Goal: Task Accomplishment & Management: Manage account settings

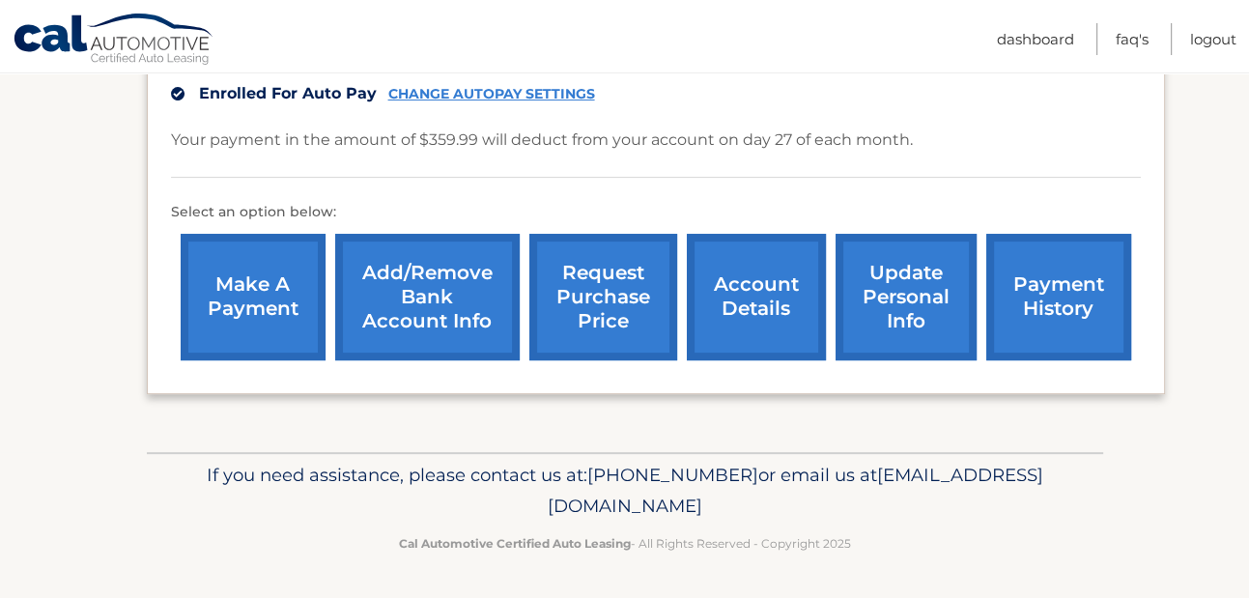
scroll to position [501, 0]
click at [748, 283] on link "account details" at bounding box center [756, 297] width 139 height 127
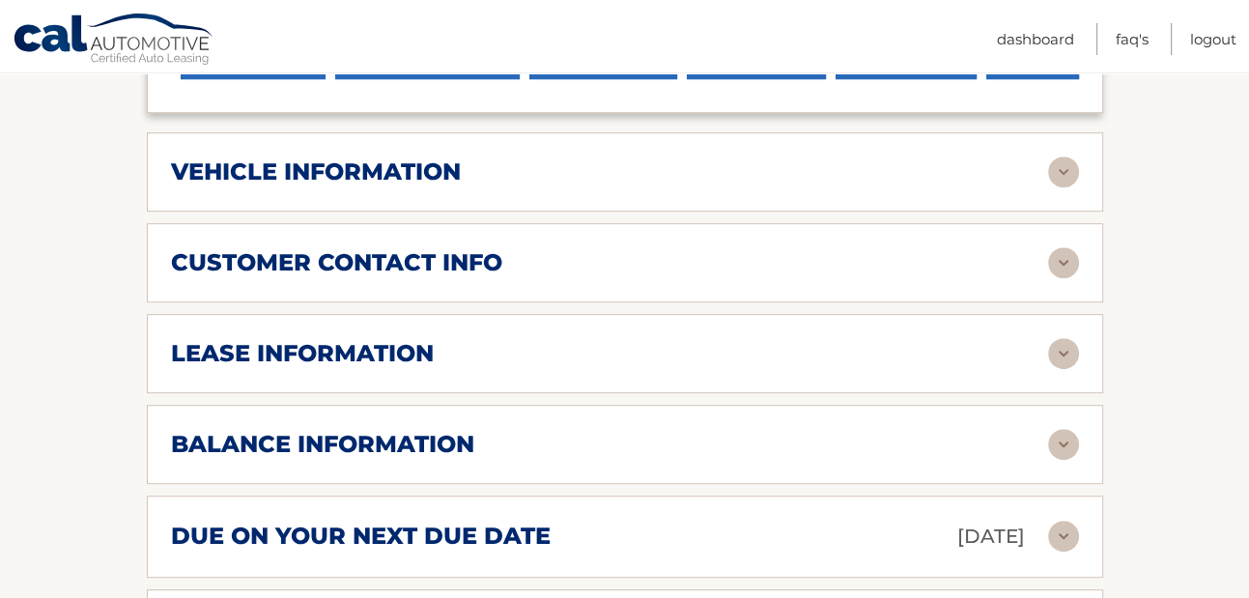
scroll to position [833, 0]
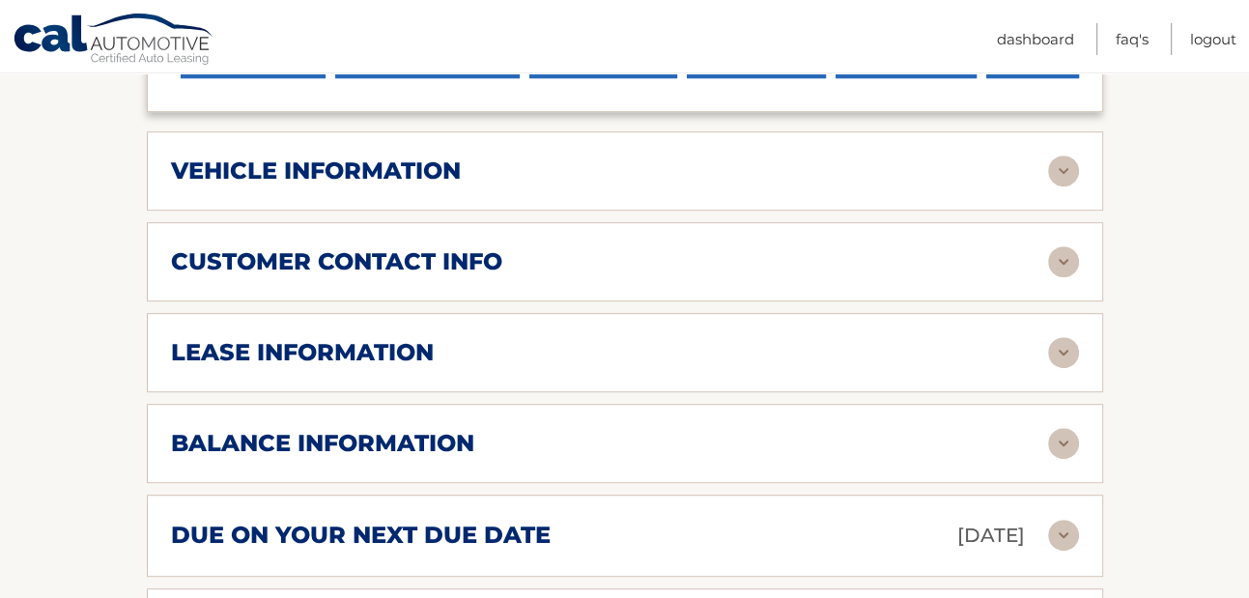
click at [1055, 352] on img at bounding box center [1063, 352] width 31 height 31
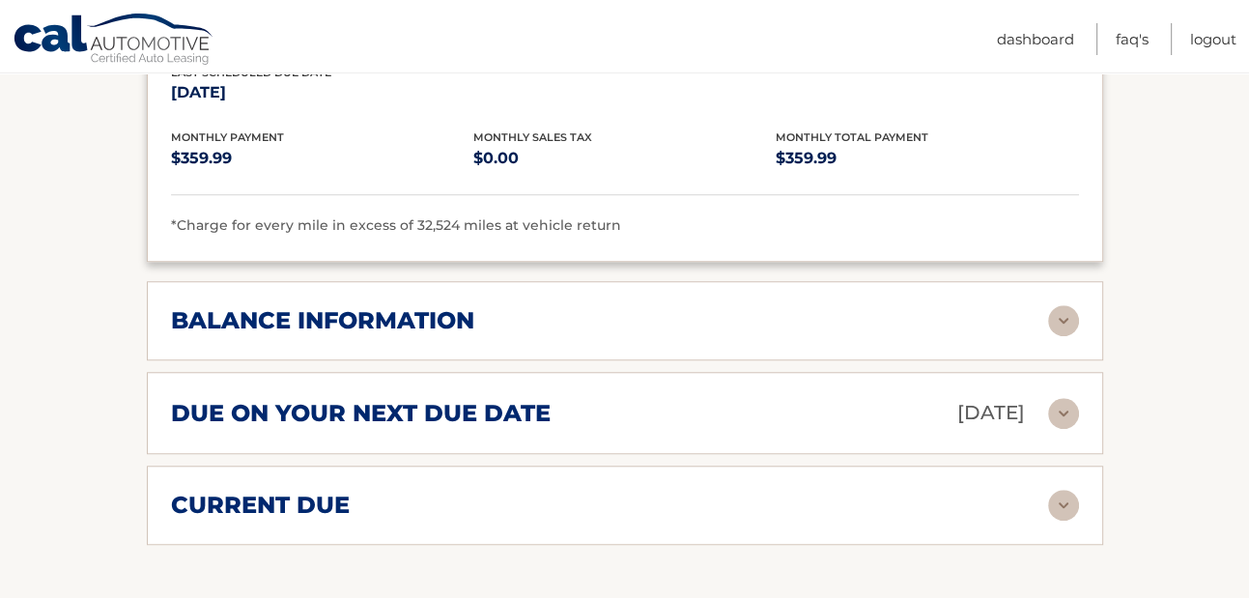
scroll to position [1319, 0]
click at [1058, 318] on img at bounding box center [1063, 319] width 31 height 31
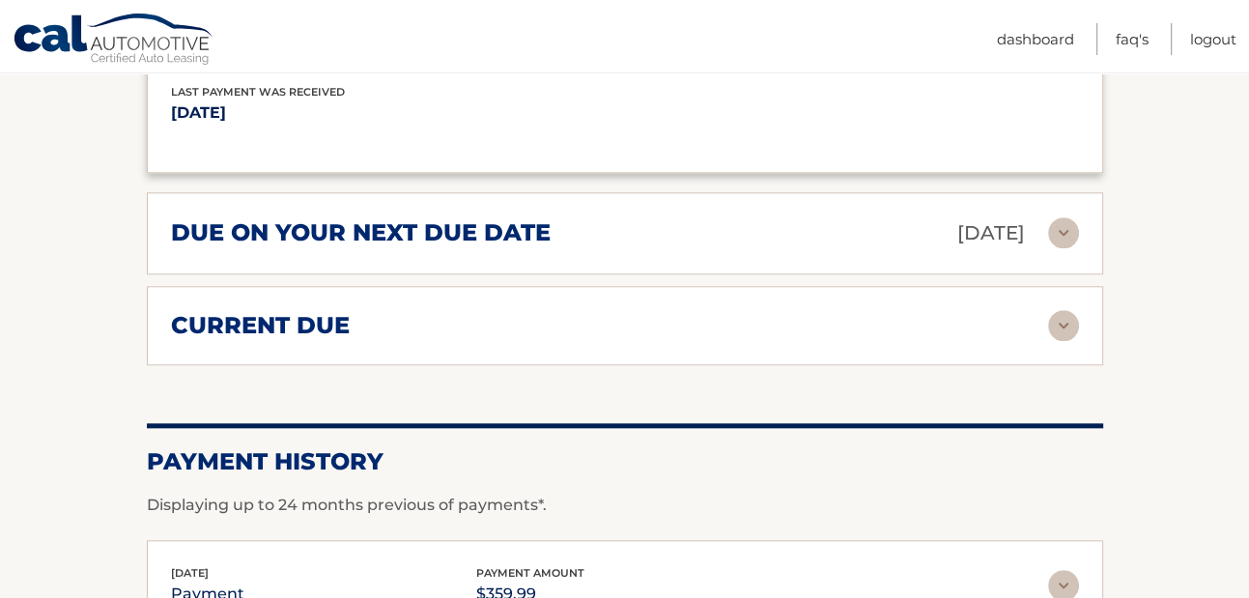
scroll to position [1735, 0]
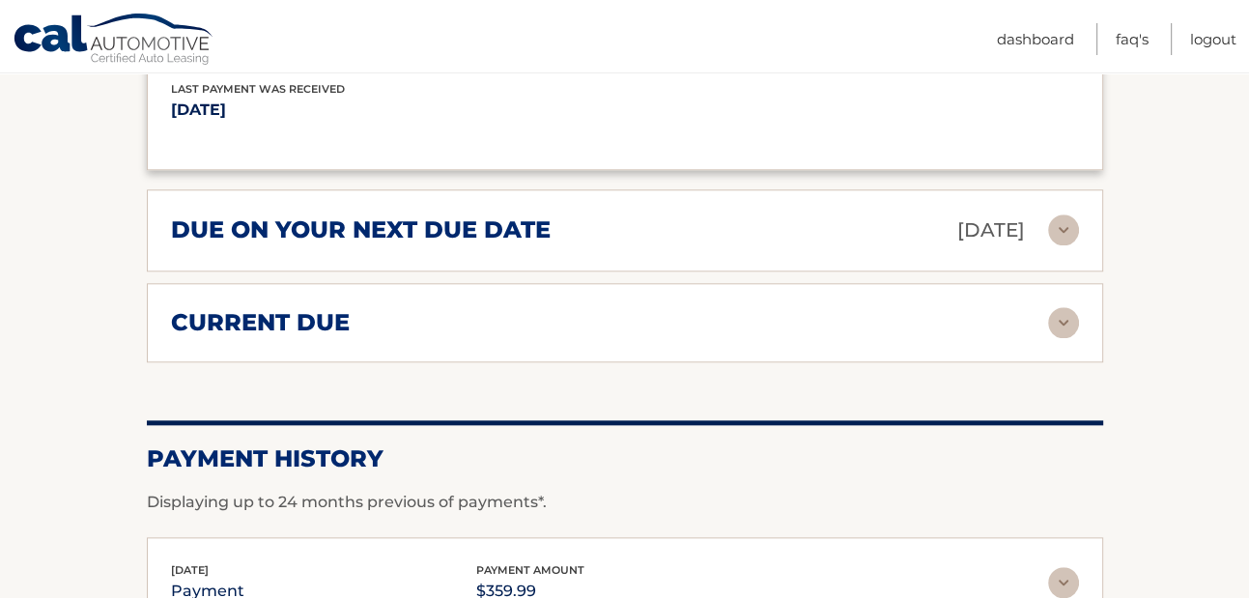
click at [1064, 229] on img at bounding box center [1063, 229] width 31 height 31
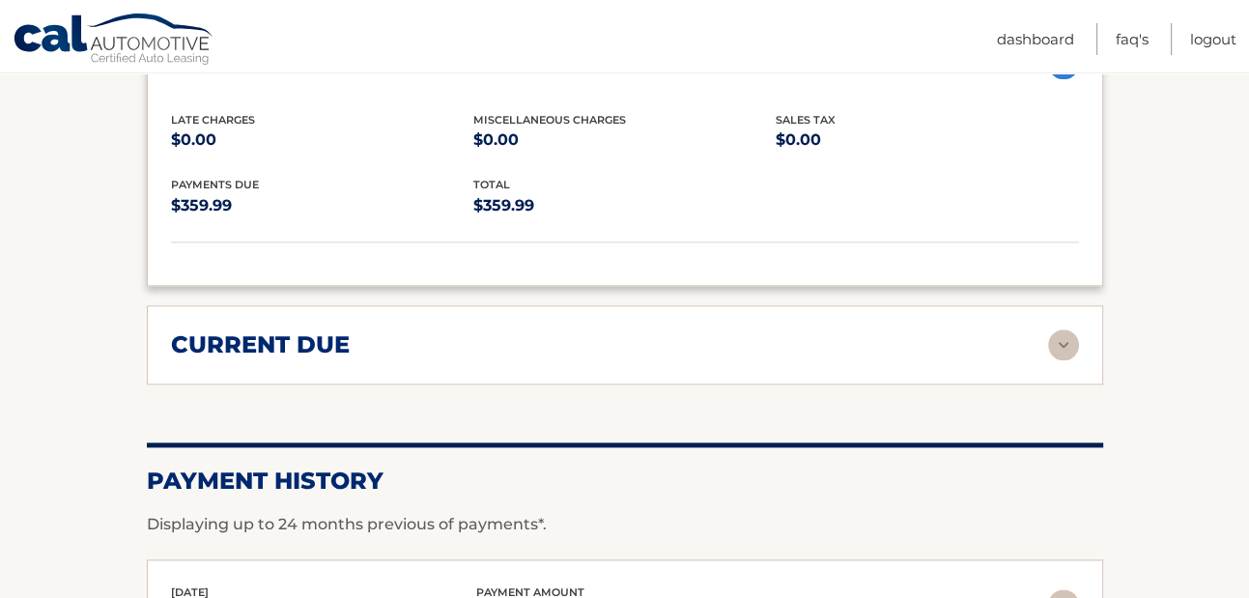
scroll to position [1914, 0]
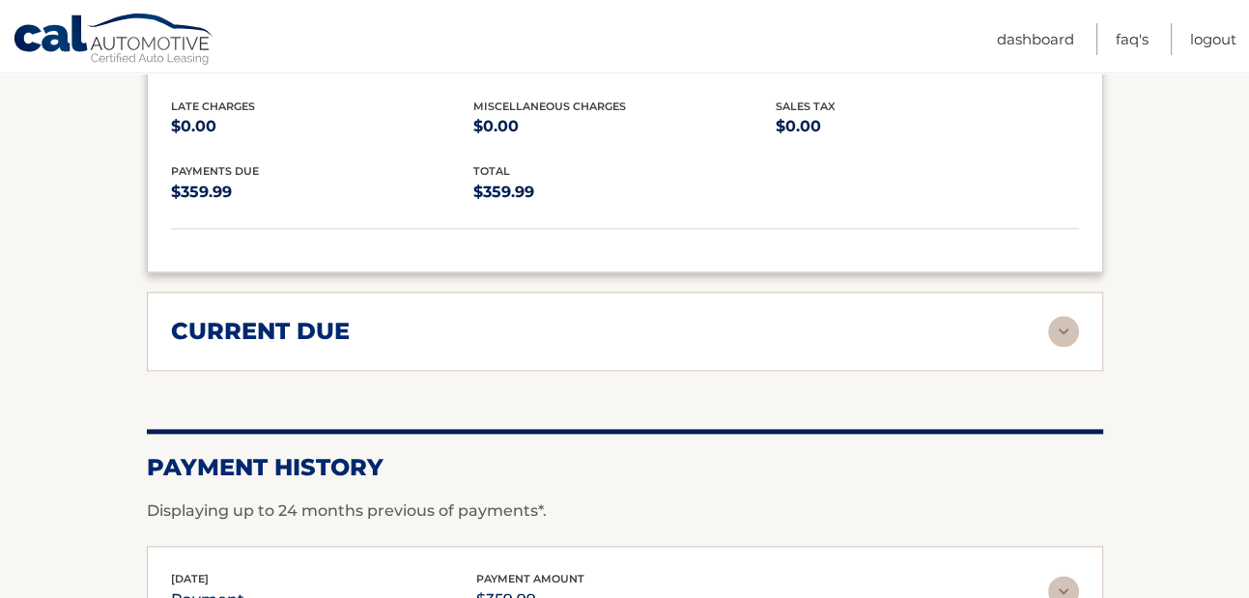
click at [1054, 326] on img at bounding box center [1063, 331] width 31 height 31
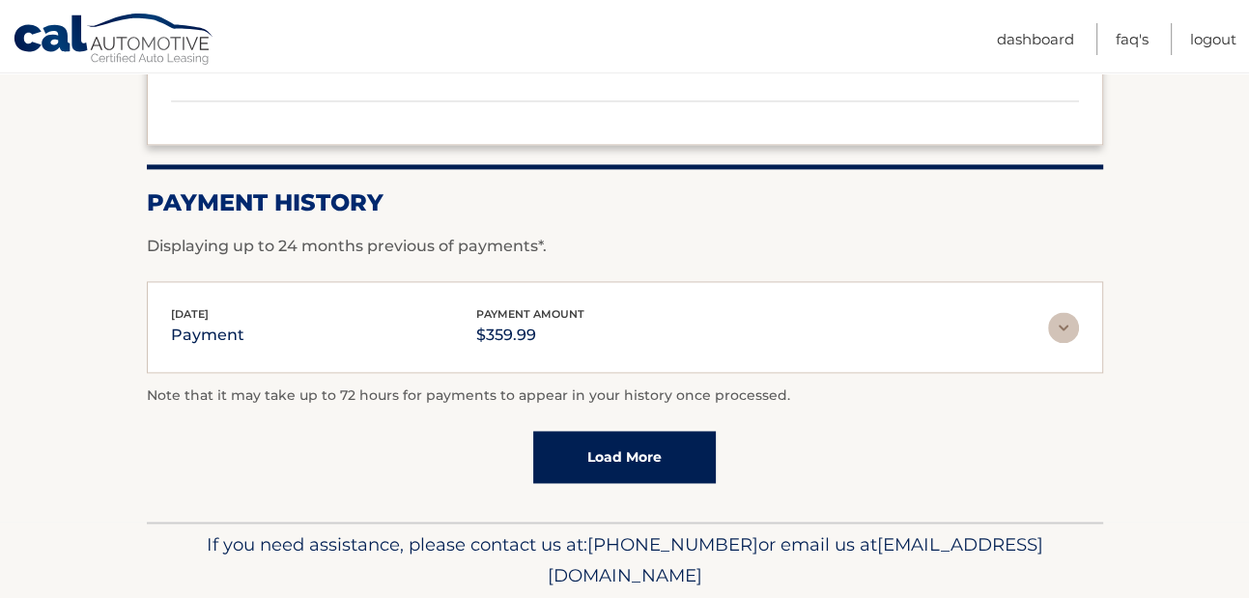
scroll to position [2323, 0]
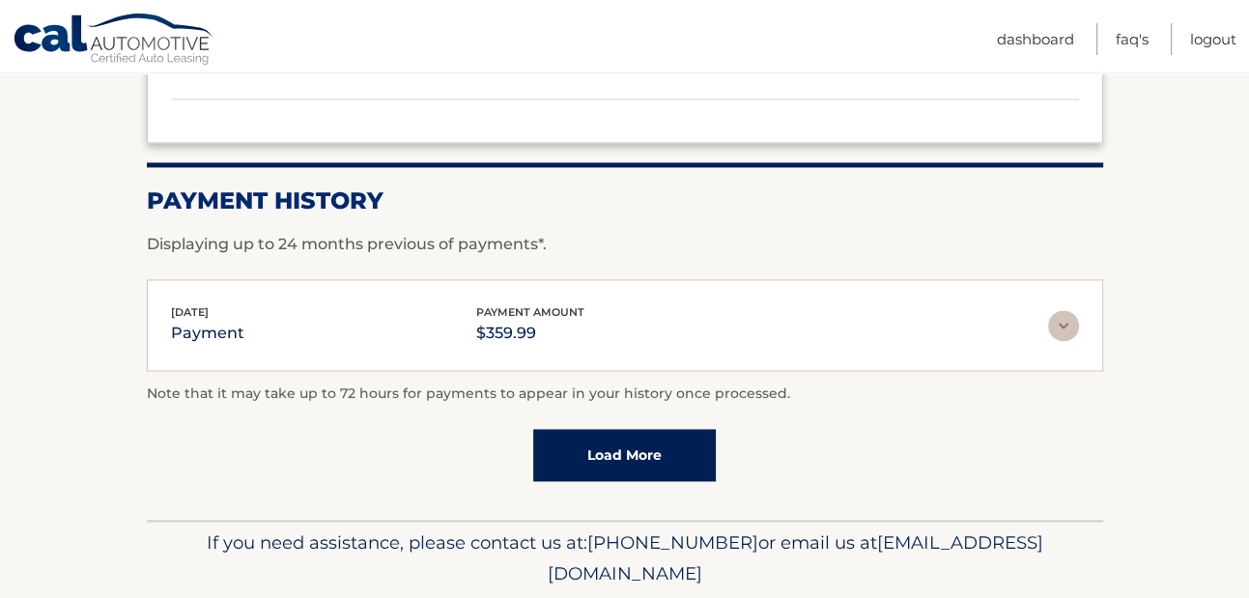
click at [1060, 337] on img at bounding box center [1063, 325] width 31 height 31
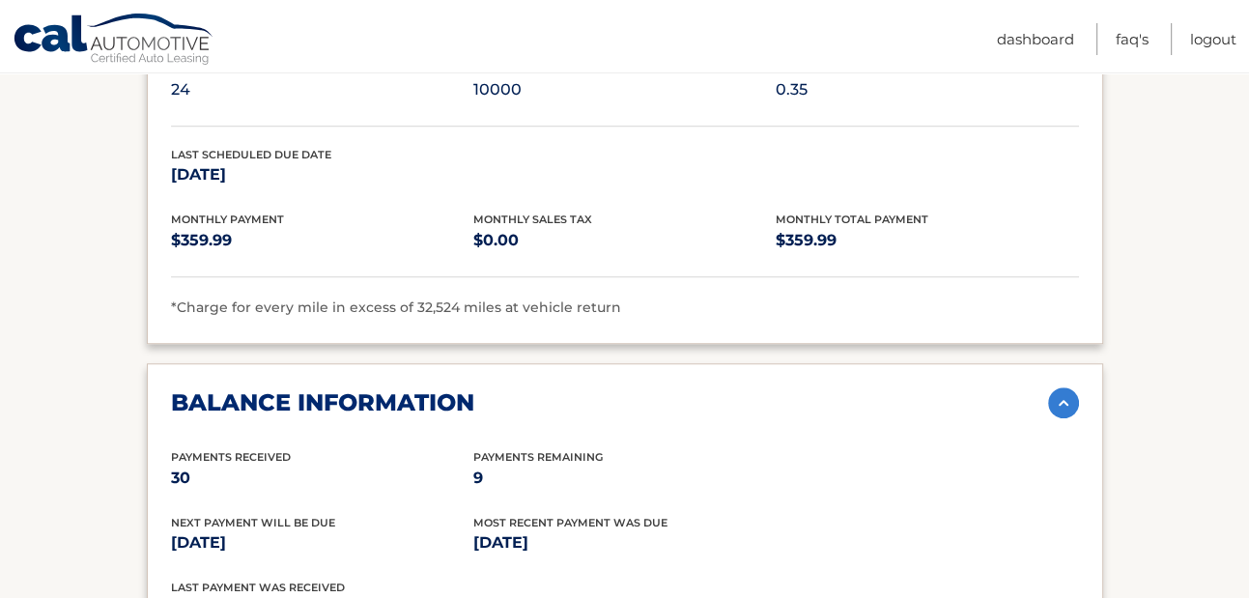
scroll to position [1236, 0]
